Goal: Transaction & Acquisition: Purchase product/service

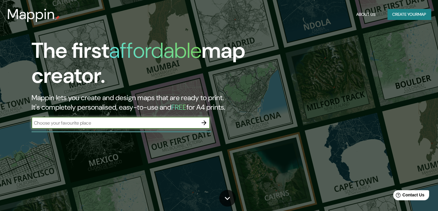
click at [404, 18] on button "Create your map" at bounding box center [409, 14] width 43 height 11
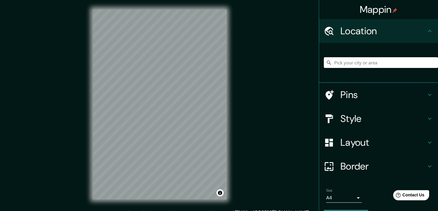
click at [389, 61] on input "Pick your city or area" at bounding box center [381, 62] width 114 height 11
type input "[GEOGRAPHIC_DATA], [GEOGRAPHIC_DATA]"
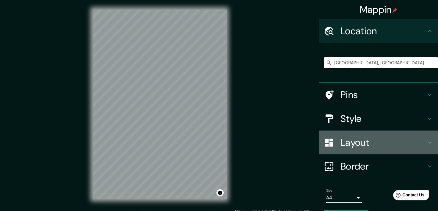
click at [363, 149] on div "Layout" at bounding box center [378, 142] width 119 height 24
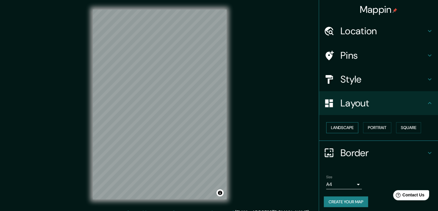
click at [340, 128] on button "Landscape" at bounding box center [342, 127] width 32 height 11
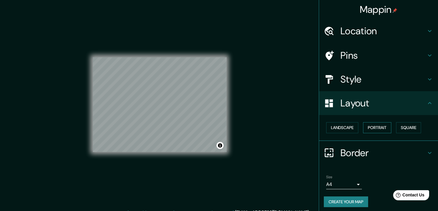
click at [376, 127] on button "Portrait" at bounding box center [377, 127] width 28 height 11
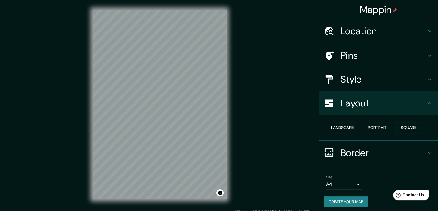
click at [405, 127] on button "Square" at bounding box center [408, 127] width 25 height 11
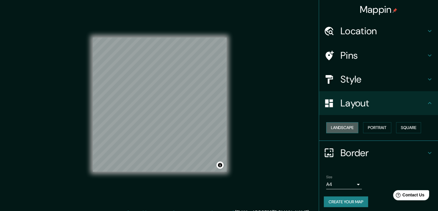
click at [347, 128] on button "Landscape" at bounding box center [342, 127] width 32 height 11
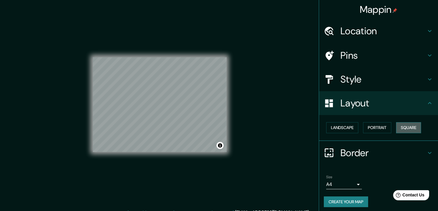
click at [402, 126] on button "Square" at bounding box center [408, 127] width 25 height 11
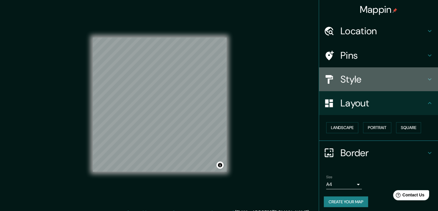
click at [371, 82] on h4 "Style" at bounding box center [384, 79] width 86 height 12
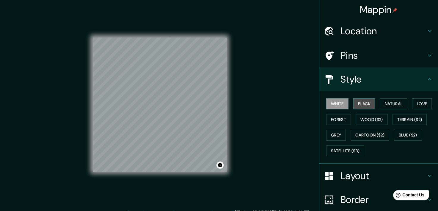
click at [360, 100] on button "Black" at bounding box center [364, 103] width 22 height 11
click at [383, 104] on button "Natural" at bounding box center [393, 103] width 27 height 11
click at [363, 106] on button "Black" at bounding box center [364, 103] width 22 height 11
click at [388, 108] on button "Natural" at bounding box center [393, 103] width 27 height 11
click at [369, 106] on button "Black" at bounding box center [364, 103] width 22 height 11
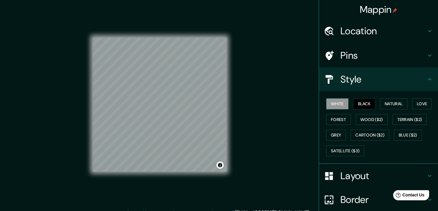
click at [334, 104] on button "White" at bounding box center [337, 103] width 22 height 11
click at [338, 133] on button "Grey" at bounding box center [336, 134] width 20 height 11
click at [329, 104] on button "White" at bounding box center [337, 103] width 22 height 11
click at [354, 57] on h4 "Pins" at bounding box center [384, 55] width 86 height 12
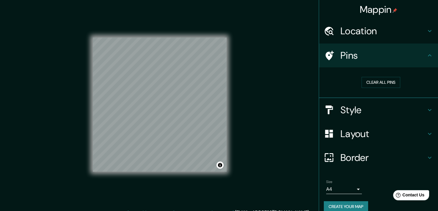
click at [354, 57] on h4 "Pins" at bounding box center [384, 55] width 86 height 12
click at [355, 34] on h4 "Location" at bounding box center [384, 31] width 86 height 12
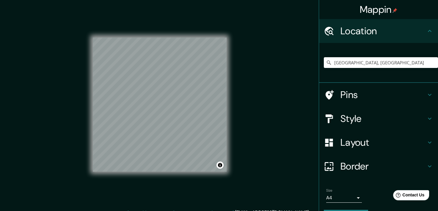
click at [355, 34] on h4 "Location" at bounding box center [384, 31] width 86 height 12
click at [358, 143] on h4 "Layout" at bounding box center [384, 142] width 86 height 12
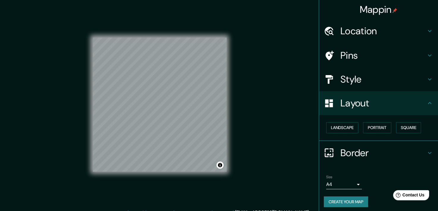
scroll to position [3, 0]
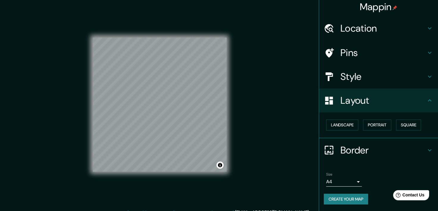
click at [357, 148] on h4 "Border" at bounding box center [384, 150] width 86 height 12
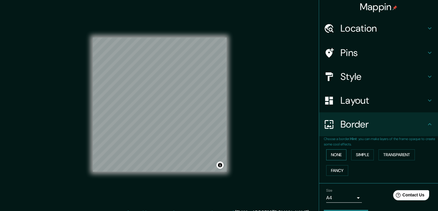
click at [332, 152] on button "None" at bounding box center [336, 154] width 20 height 11
click at [363, 151] on button "Simple" at bounding box center [362, 154] width 23 height 11
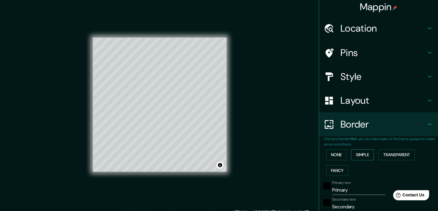
click at [351, 152] on button "Simple" at bounding box center [362, 154] width 23 height 11
click at [331, 155] on button "None" at bounding box center [336, 154] width 20 height 11
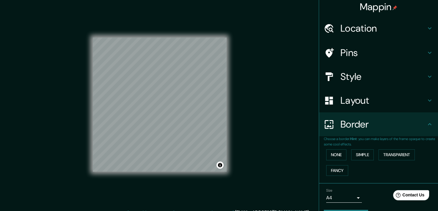
scroll to position [19, 0]
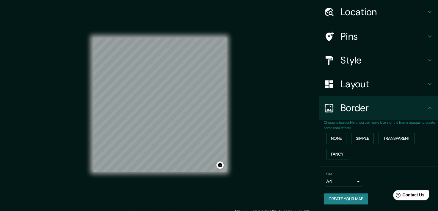
click at [348, 195] on button "Create your map" at bounding box center [346, 198] width 44 height 11
click at [397, 102] on h4 "Border" at bounding box center [384, 108] width 86 height 12
click at [426, 106] on icon at bounding box center [429, 107] width 7 height 7
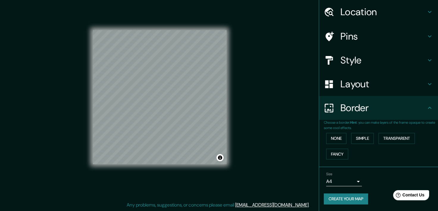
click at [354, 200] on button "Create your map" at bounding box center [346, 198] width 44 height 11
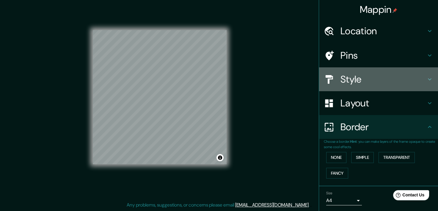
click at [367, 79] on h4 "Style" at bounding box center [384, 79] width 86 height 12
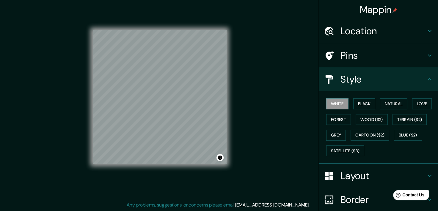
scroll to position [49, 0]
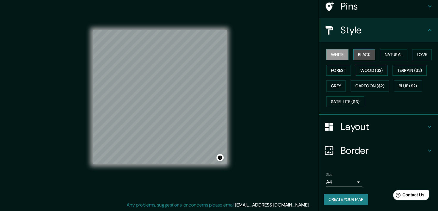
click at [367, 52] on button "Black" at bounding box center [364, 54] width 22 height 11
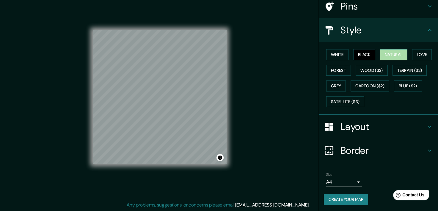
click at [393, 53] on button "Natural" at bounding box center [393, 54] width 27 height 11
click at [326, 67] on button "Forest" at bounding box center [338, 70] width 25 height 11
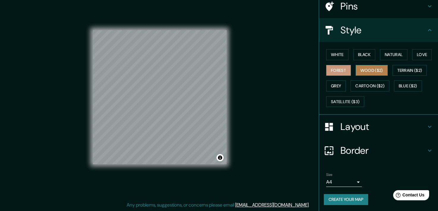
click at [362, 68] on button "Wood ($2)" at bounding box center [372, 70] width 32 height 11
click at [335, 79] on div "White Black Natural Love Forest Wood ($2) Terrain ($2) Grey Cartoon ($2) Blue (…" at bounding box center [381, 78] width 114 height 62
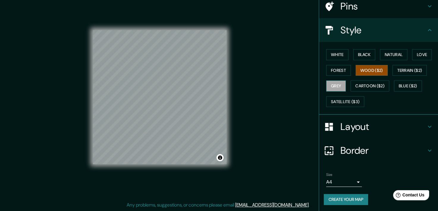
click at [334, 85] on button "Grey" at bounding box center [336, 85] width 20 height 11
click at [334, 54] on button "White" at bounding box center [337, 54] width 22 height 11
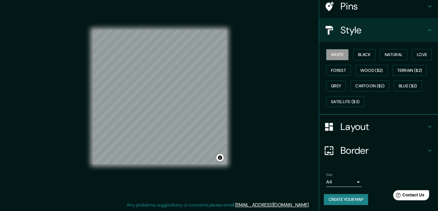
click at [347, 176] on body "Mappin Location [GEOGRAPHIC_DATA], [GEOGRAPHIC_DATA] [GEOGRAPHIC_DATA] [GEOGRAP…" at bounding box center [219, 98] width 438 height 211
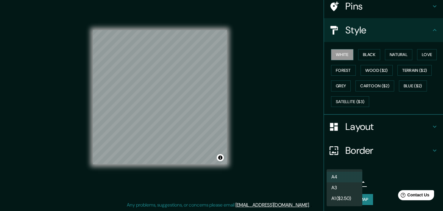
click at [345, 187] on li "A3" at bounding box center [344, 187] width 36 height 11
type input "a4"
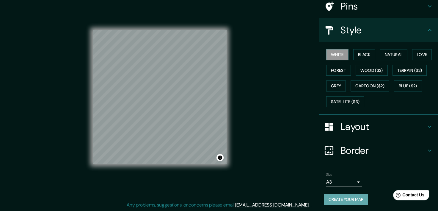
click at [354, 196] on button "Create your map" at bounding box center [346, 199] width 44 height 11
